Goal: Navigation & Orientation: Find specific page/section

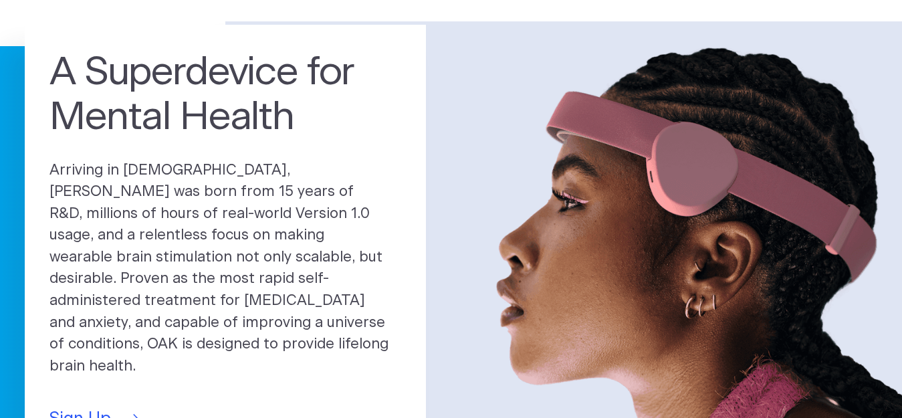
scroll to position [134, 0]
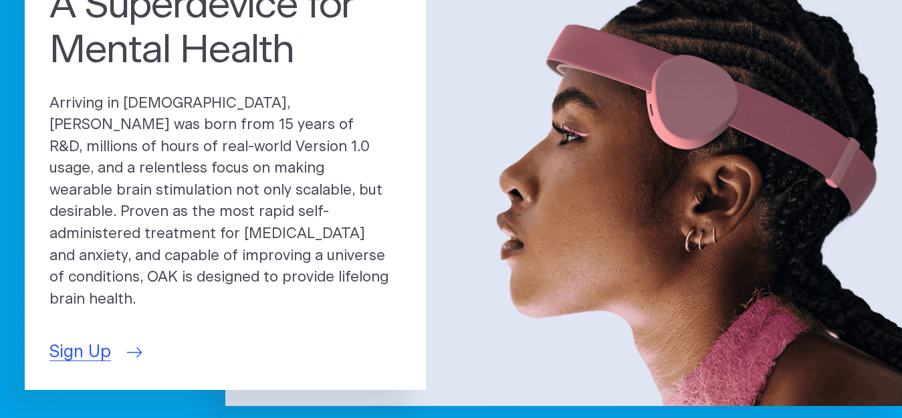
click at [90, 340] on span "Sign Up" at bounding box center [80, 352] width 62 height 25
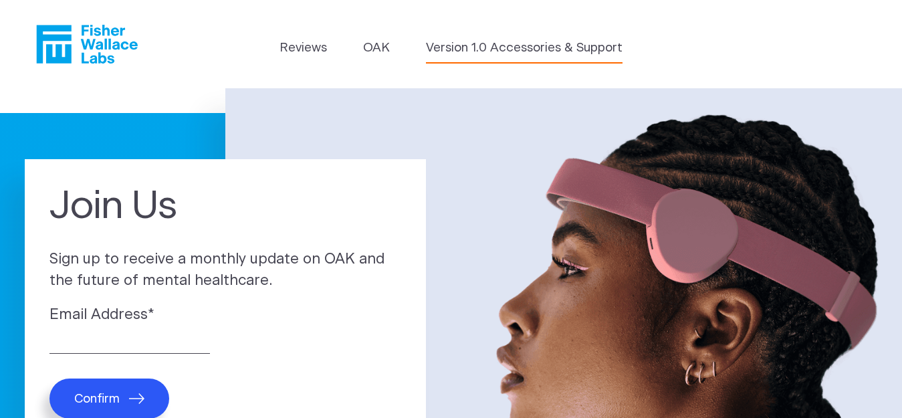
click at [559, 50] on link "Version 1.0 Accessories & Support" at bounding box center [524, 48] width 197 height 19
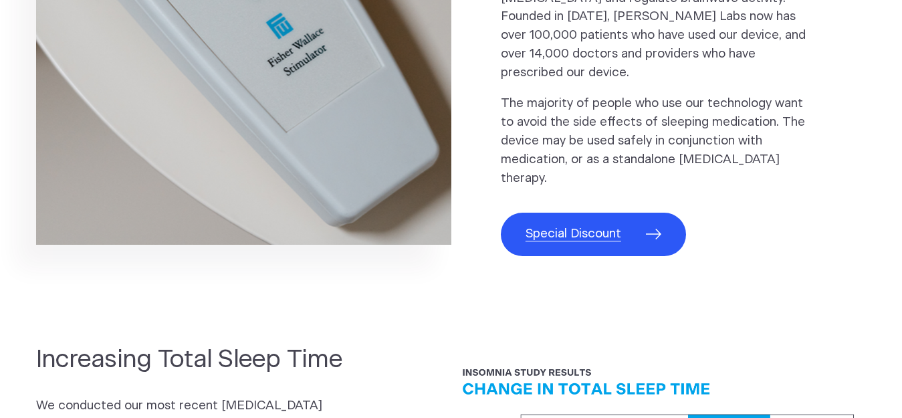
scroll to position [869, 0]
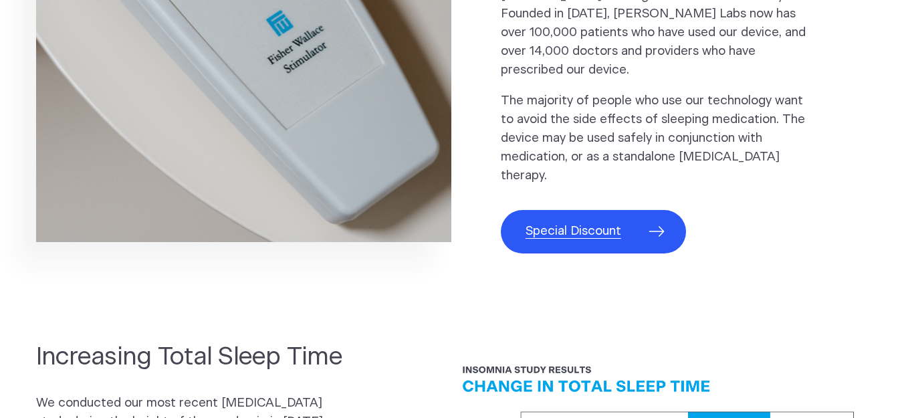
click at [586, 222] on span "Special Discount" at bounding box center [573, 231] width 96 height 19
